Goal: Task Accomplishment & Management: Manage account settings

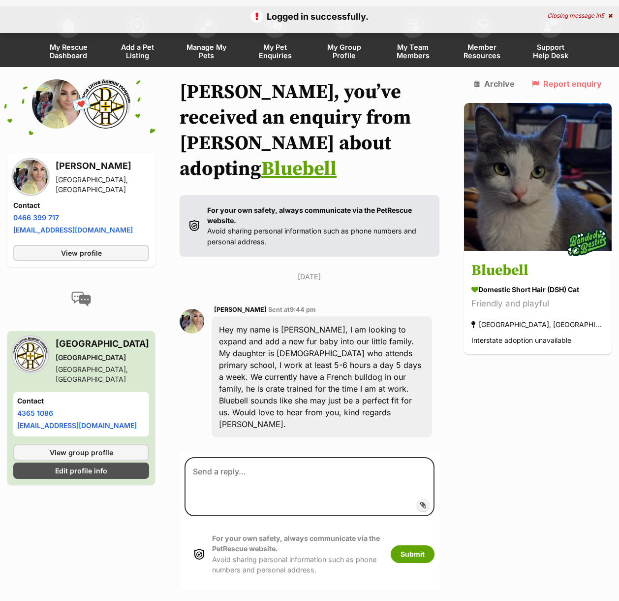
scroll to position [67, 0]
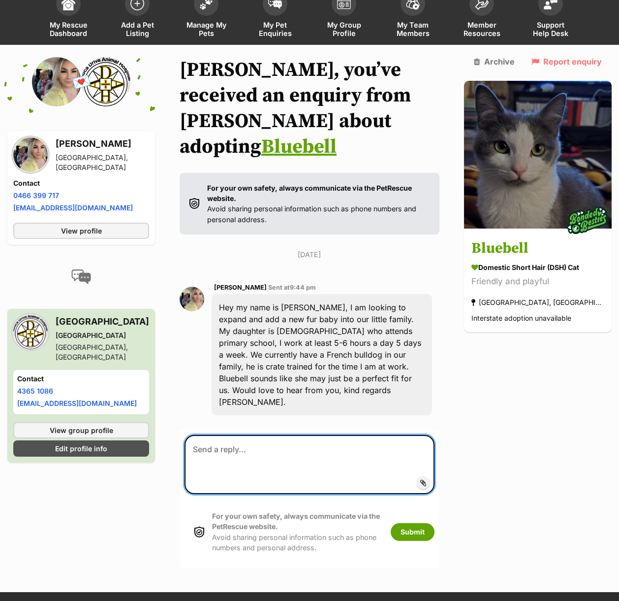
click at [205, 435] on textarea at bounding box center [310, 464] width 250 height 59
type textarea "Hi Brittney, Thank you for your enquiry. Bluebell has been adopted."
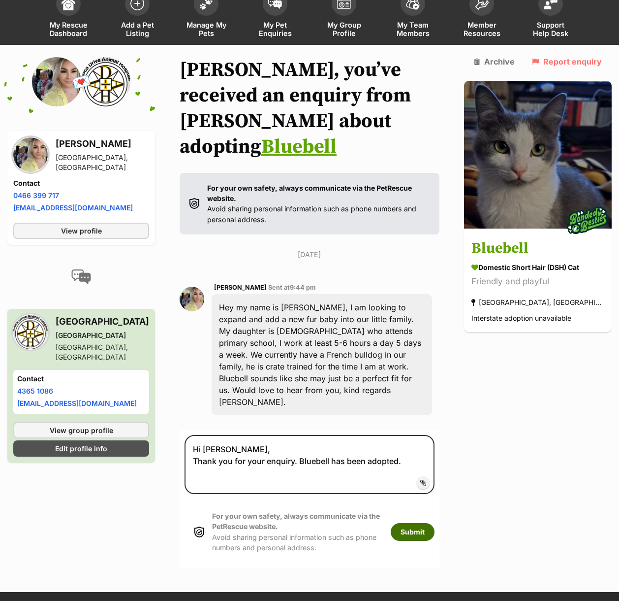
click at [435, 523] on button "Submit" at bounding box center [413, 532] width 44 height 18
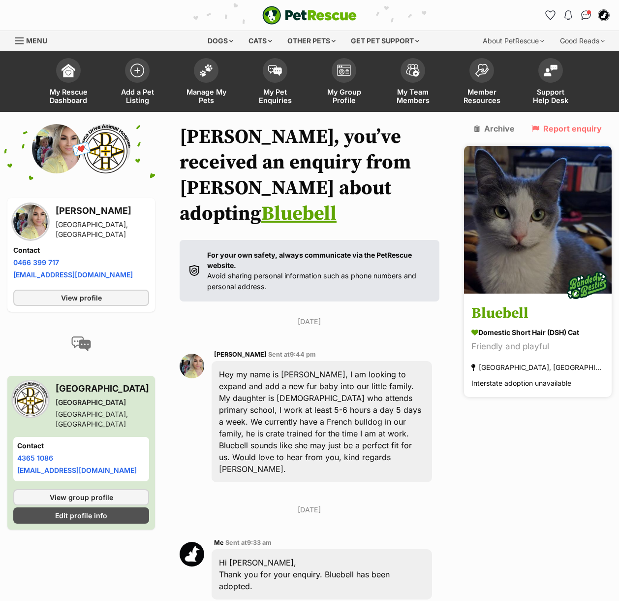
click at [561, 244] on img at bounding box center [538, 220] width 148 height 148
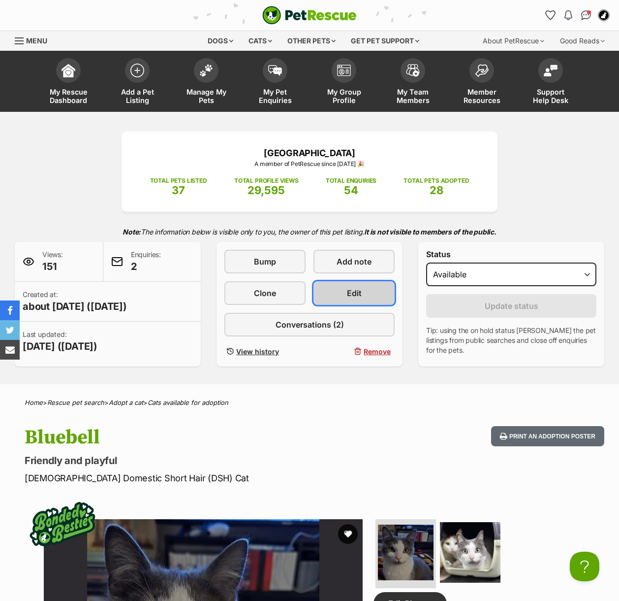
click at [367, 289] on link "Edit" at bounding box center [354, 293] width 81 height 24
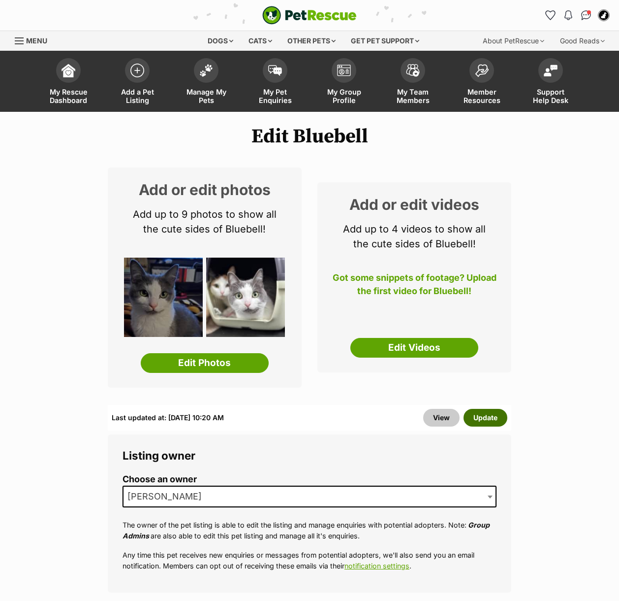
click at [491, 415] on button "Update" at bounding box center [486, 418] width 44 height 18
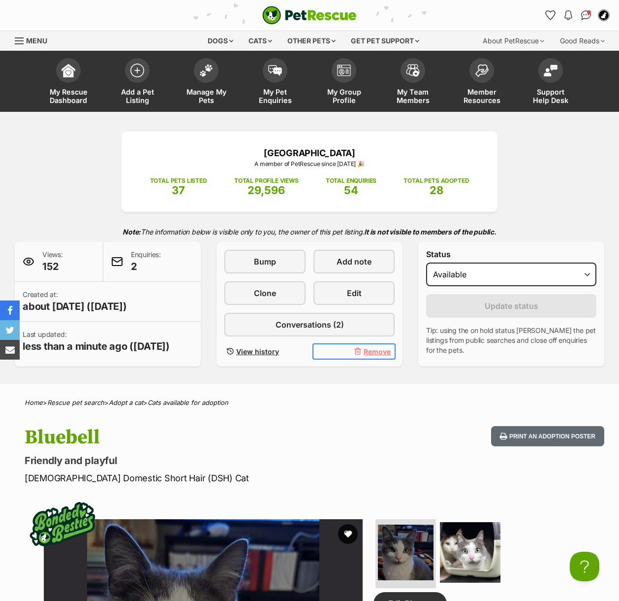
click at [378, 350] on span "Remove" at bounding box center [377, 351] width 27 height 10
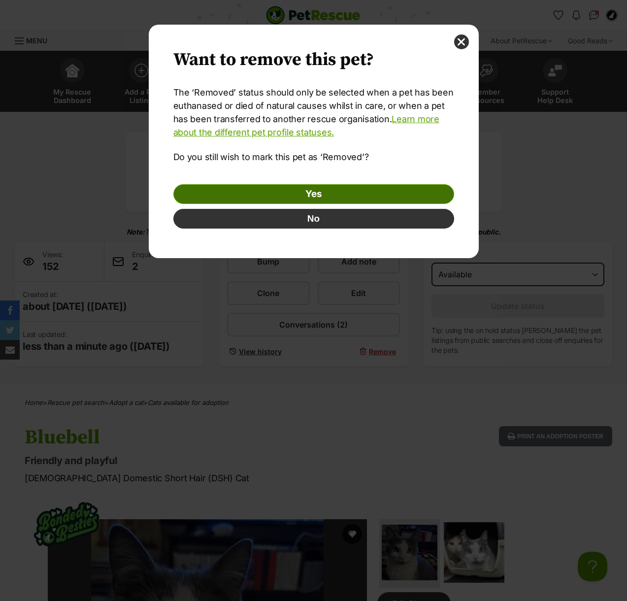
click at [334, 197] on link "Yes" at bounding box center [313, 194] width 281 height 20
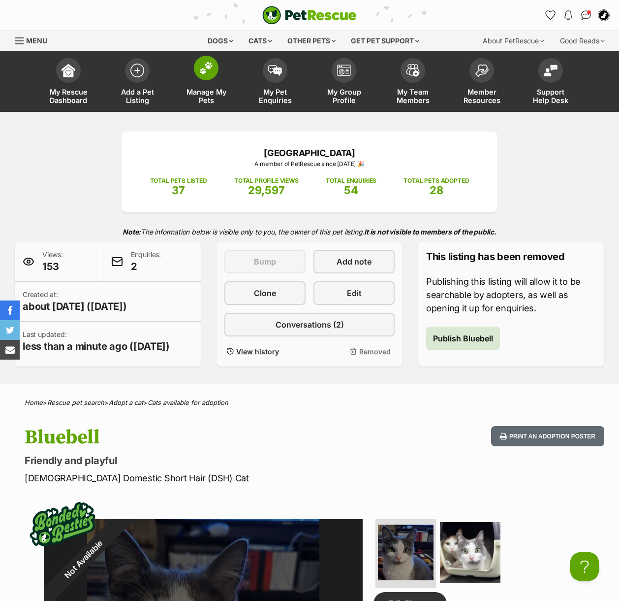
click at [201, 87] on link "Manage My Pets" at bounding box center [206, 82] width 69 height 59
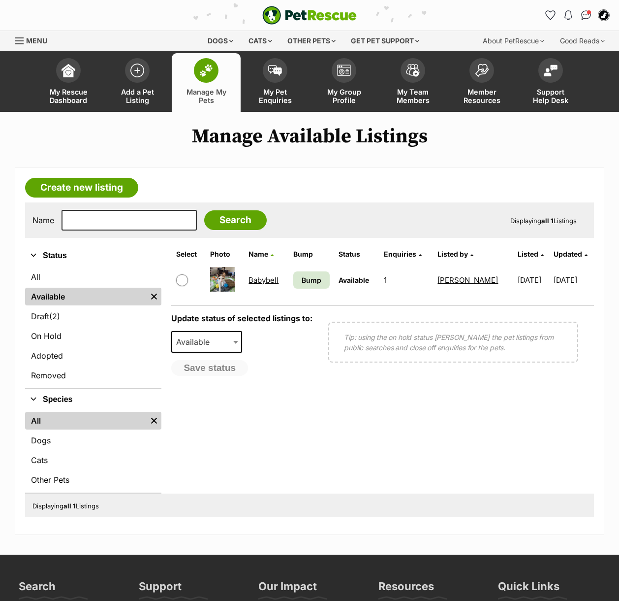
click at [179, 277] on input "checkbox" at bounding box center [182, 280] width 12 height 12
checkbox input "true"
click at [215, 342] on span "Available" at bounding box center [195, 342] width 47 height 14
click at [213, 345] on span "Removed" at bounding box center [196, 342] width 49 height 14
select select "rehomed"
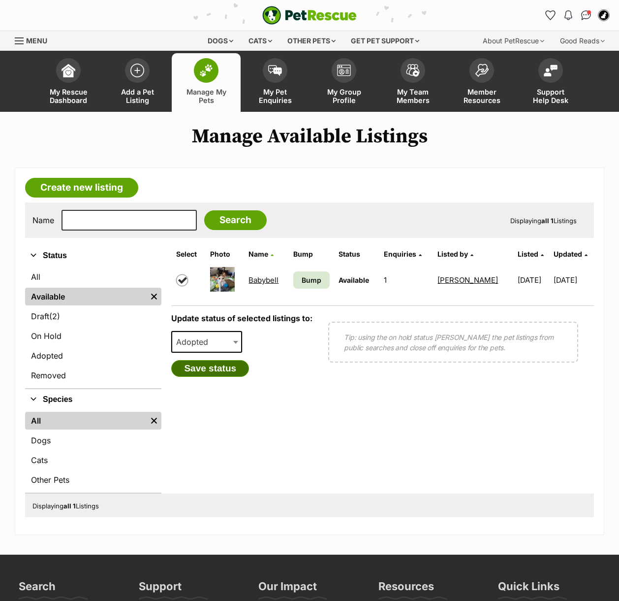
click at [220, 367] on button "Save status" at bounding box center [210, 368] width 78 height 17
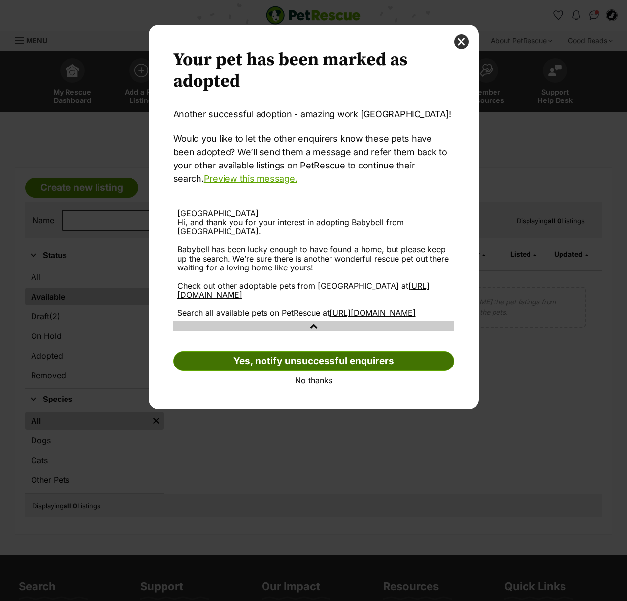
click at [281, 371] on link "Yes, notify unsuccessful enquirers" at bounding box center [313, 361] width 281 height 20
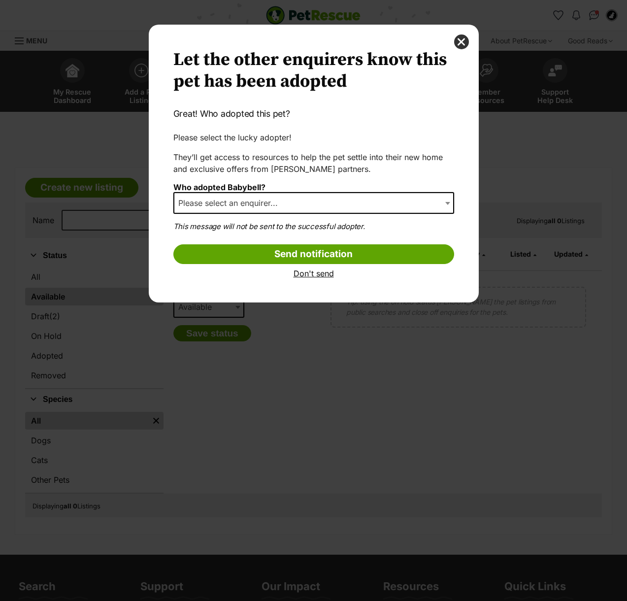
click at [369, 199] on span "Please select an enquirer..." at bounding box center [313, 203] width 281 height 22
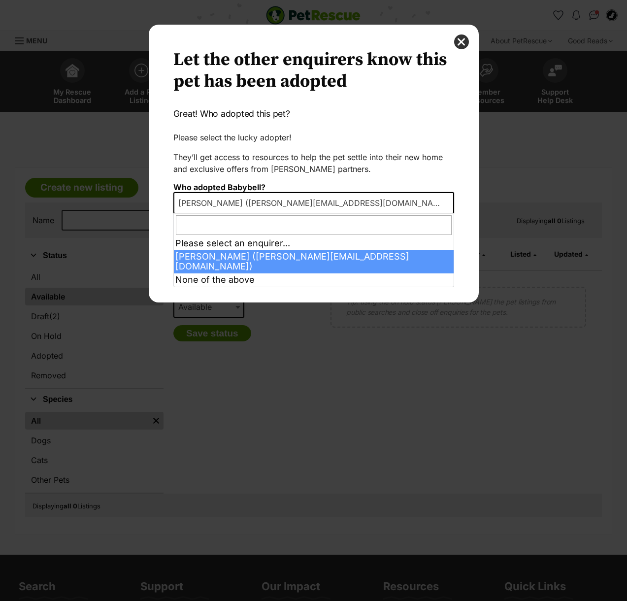
click at [445, 198] on span "Dialog Window - Close (Press escape to close)" at bounding box center [449, 203] width 10 height 22
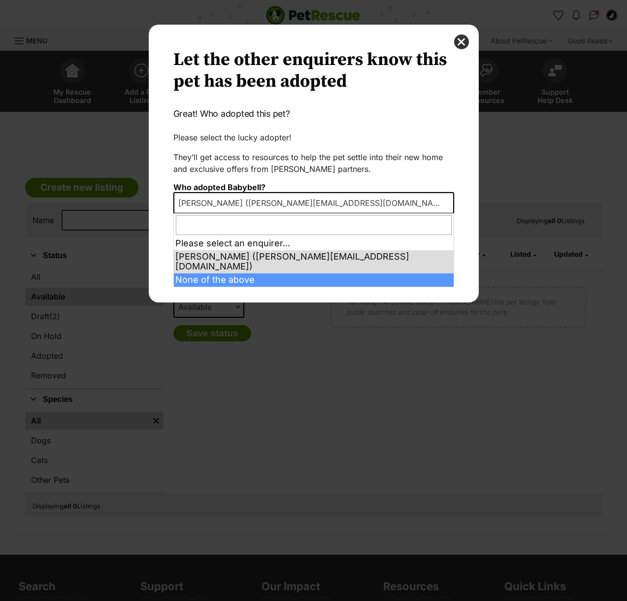
select select "other"
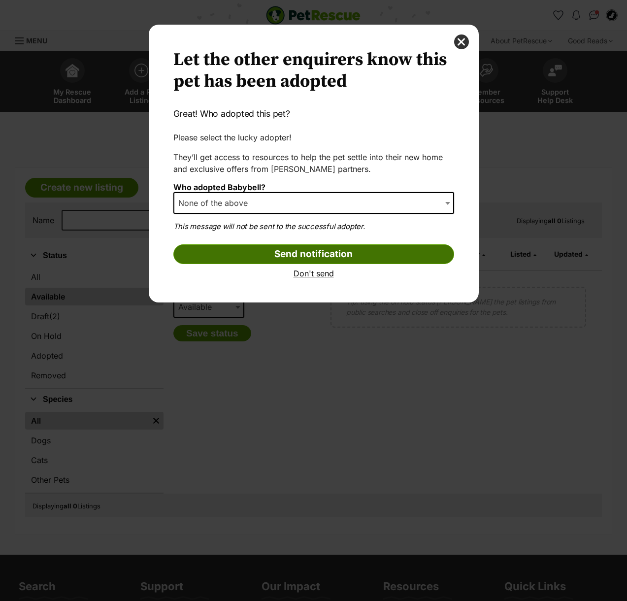
click at [327, 252] on input "Send notification" at bounding box center [313, 254] width 281 height 20
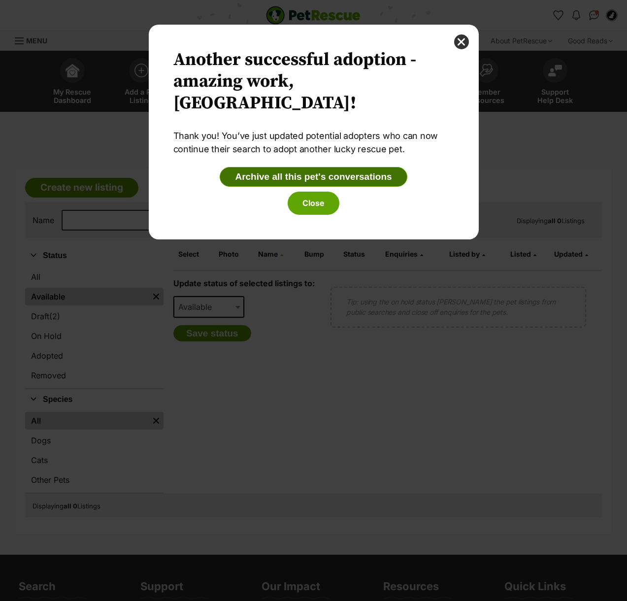
click at [253, 177] on button "Archive all this pet's conversations" at bounding box center [313, 177] width 187 height 20
